Goal: Navigation & Orientation: Find specific page/section

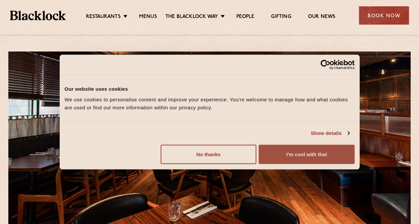
click at [298, 150] on button "I'm cool with that" at bounding box center [306, 154] width 96 height 19
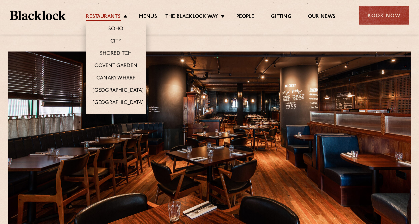
click at [118, 14] on link "Restaurants" at bounding box center [103, 17] width 35 height 7
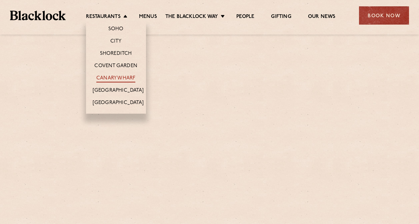
click at [112, 75] on link "Canary Wharf" at bounding box center [115, 78] width 39 height 7
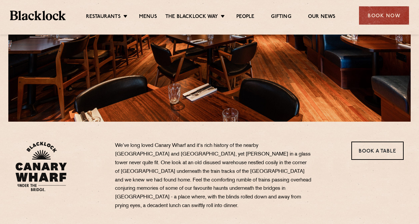
scroll to position [119, 0]
